Goal: Navigation & Orientation: Find specific page/section

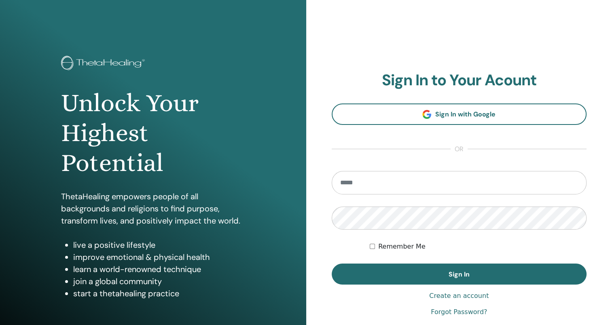
type input "**********"
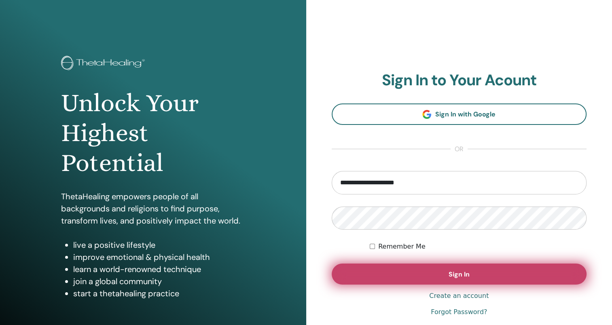
click at [494, 270] on button "Sign In" at bounding box center [459, 274] width 255 height 21
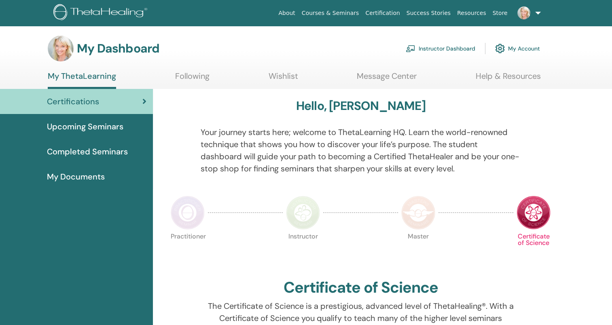
click at [453, 47] on link "Instructor Dashboard" at bounding box center [441, 49] width 70 height 18
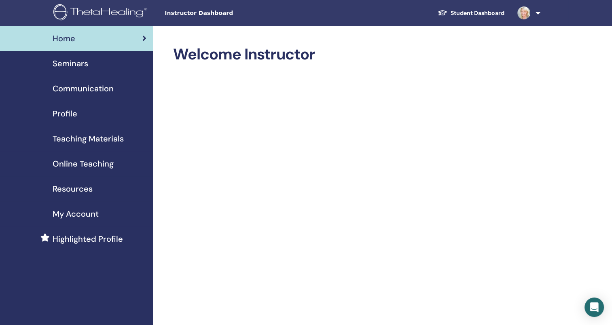
click at [68, 58] on span "Seminars" at bounding box center [71, 63] width 36 height 12
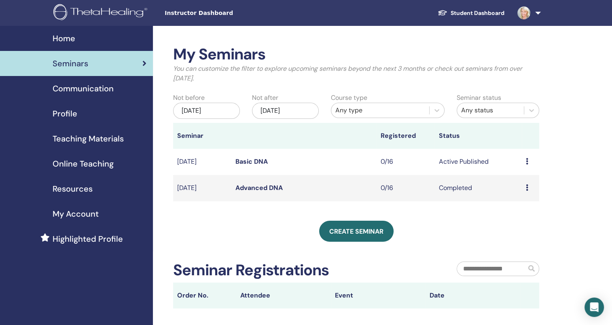
click at [73, 103] on link "Profile" at bounding box center [76, 113] width 153 height 25
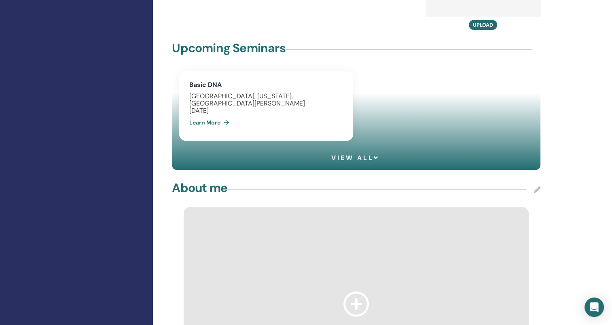
scroll to position [584, 0]
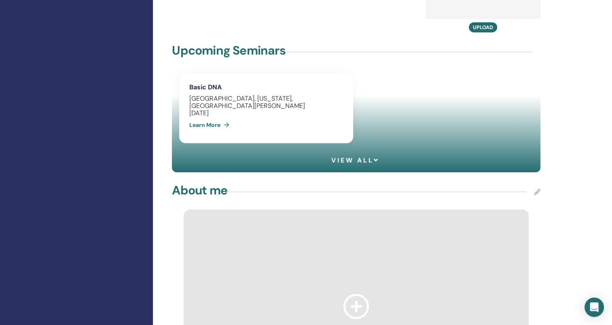
click at [264, 95] on div "United States of America, California, Santa Rosa" at bounding box center [265, 102] width 153 height 15
click at [364, 157] on span "View all" at bounding box center [356, 161] width 48 height 8
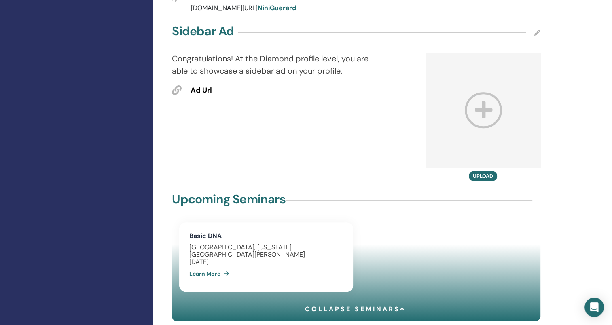
scroll to position [445, 0]
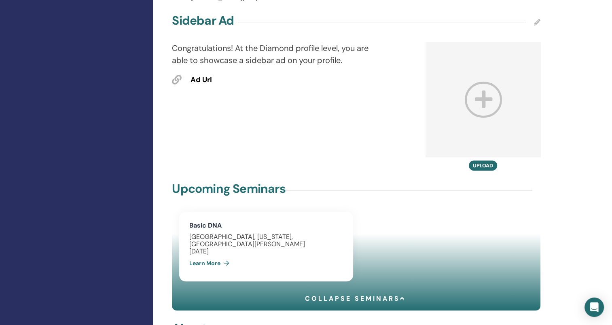
click at [207, 255] on link "Learn More" at bounding box center [210, 263] width 43 height 16
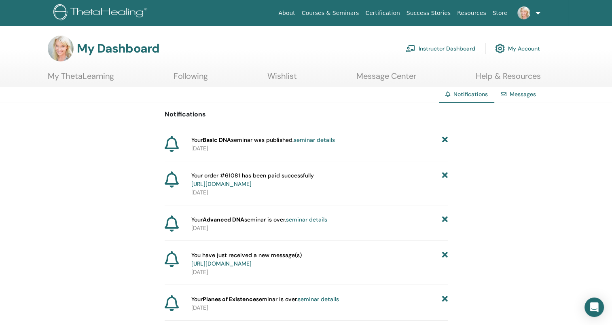
click at [277, 141] on span "Your Basic DNA seminar was published. seminar details" at bounding box center [263, 140] width 144 height 9
click at [444, 46] on link "Instructor Dashboard" at bounding box center [441, 49] width 70 height 18
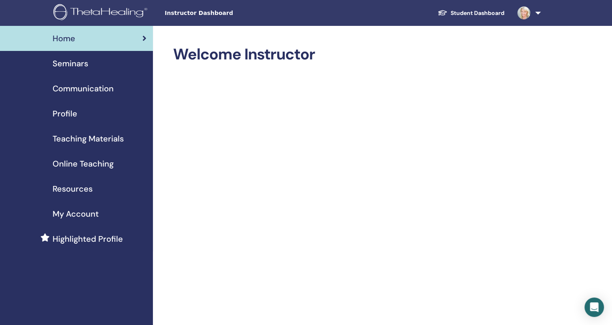
click at [67, 63] on span "Seminars" at bounding box center [71, 63] width 36 height 12
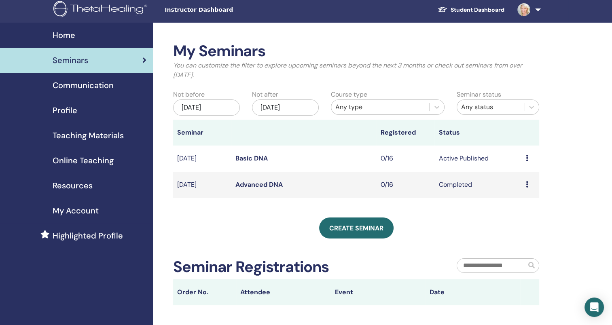
scroll to position [3, 0]
click at [65, 109] on span "Profile" at bounding box center [65, 110] width 25 height 12
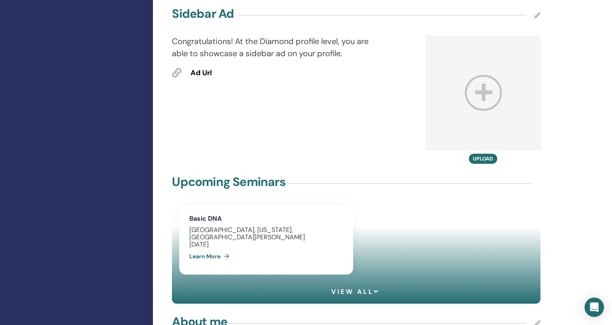
scroll to position [464, 0]
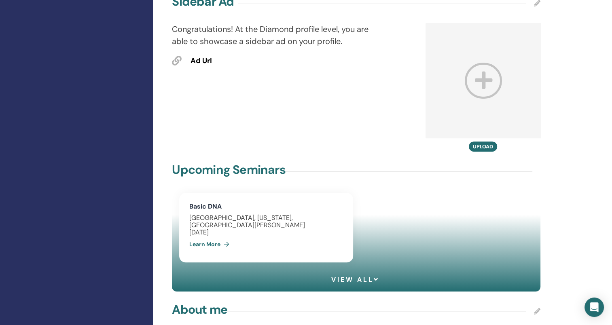
click at [317, 215] on div "[GEOGRAPHIC_DATA], [US_STATE], [GEOGRAPHIC_DATA][PERSON_NAME]" at bounding box center [265, 222] width 153 height 15
click at [262, 215] on div "[GEOGRAPHIC_DATA], [US_STATE], [GEOGRAPHIC_DATA][PERSON_NAME]" at bounding box center [265, 222] width 153 height 15
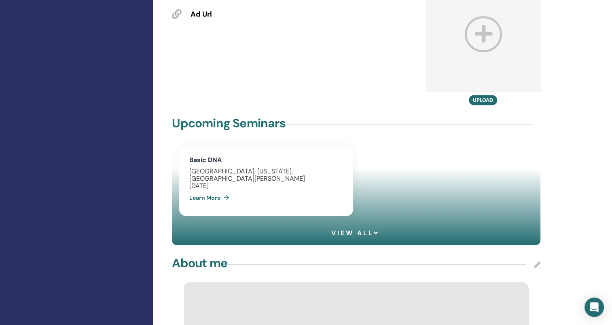
scroll to position [513, 0]
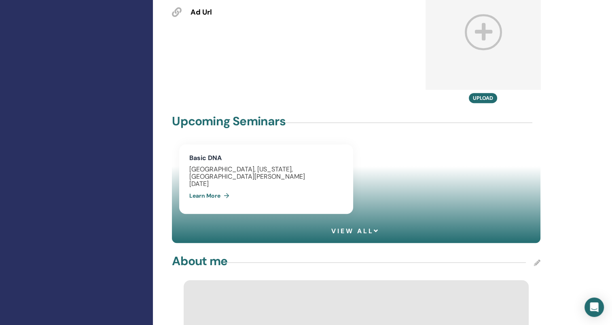
click at [212, 188] on link "Learn More" at bounding box center [210, 196] width 43 height 16
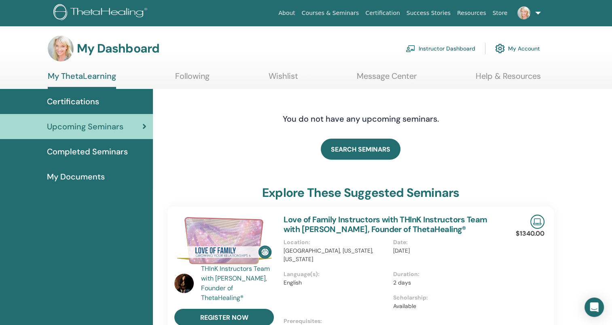
click at [102, 152] on span "Completed Seminars" at bounding box center [87, 152] width 81 height 12
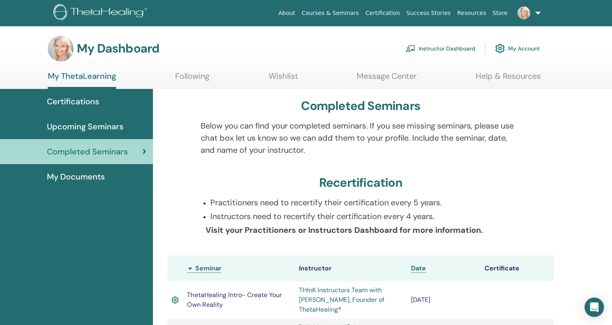
click at [104, 119] on link "Upcoming Seminars" at bounding box center [76, 126] width 153 height 25
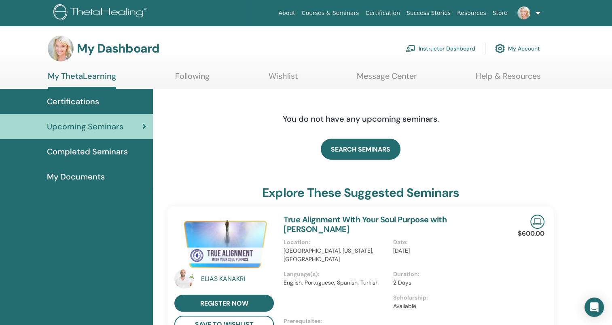
click at [442, 54] on link "Instructor Dashboard" at bounding box center [441, 49] width 70 height 18
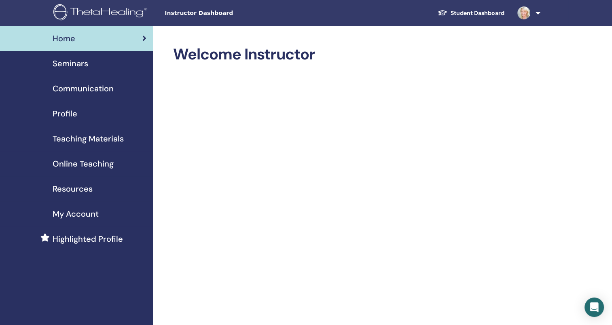
click at [66, 111] on span "Profile" at bounding box center [65, 114] width 25 height 12
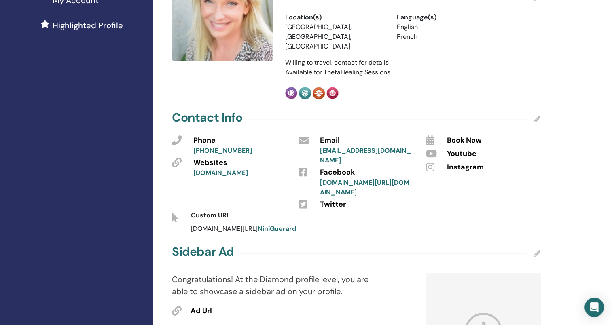
scroll to position [215, 0]
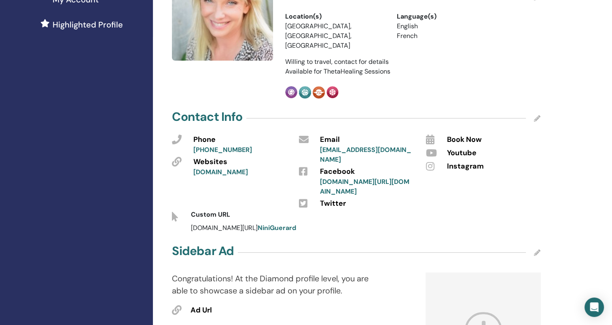
click at [374, 178] on link "[DOMAIN_NAME][URL][DOMAIN_NAME]" at bounding box center [364, 187] width 89 height 18
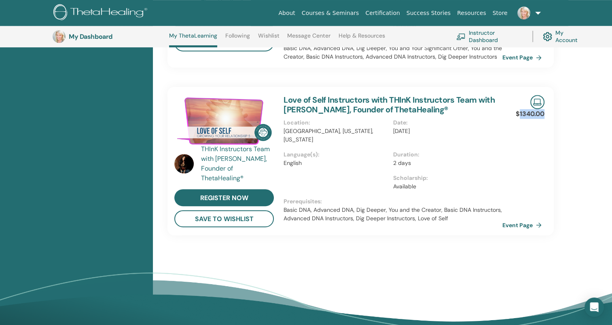
scroll to position [457, 0]
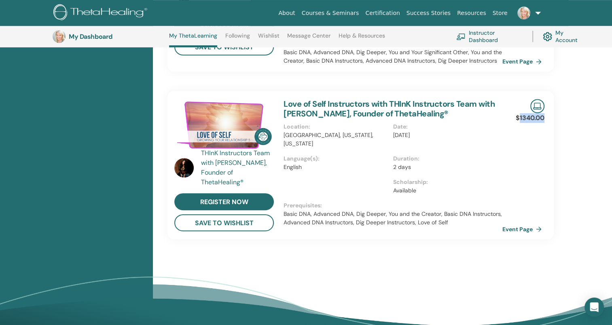
click at [431, 99] on link "Love of Self Instructors with THInK Instructors Team with Vianna Stibal, Founde…" at bounding box center [389, 109] width 211 height 20
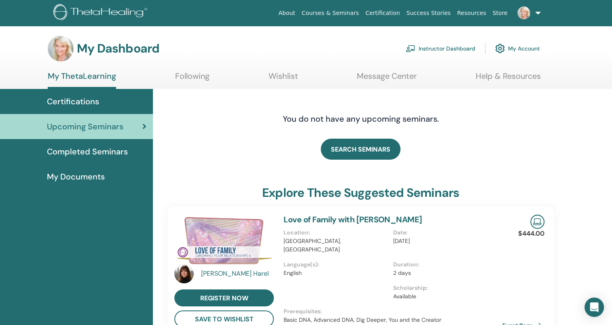
click at [142, 125] on icon at bounding box center [144, 127] width 4 height 8
